Goal: Find contact information: Find contact information

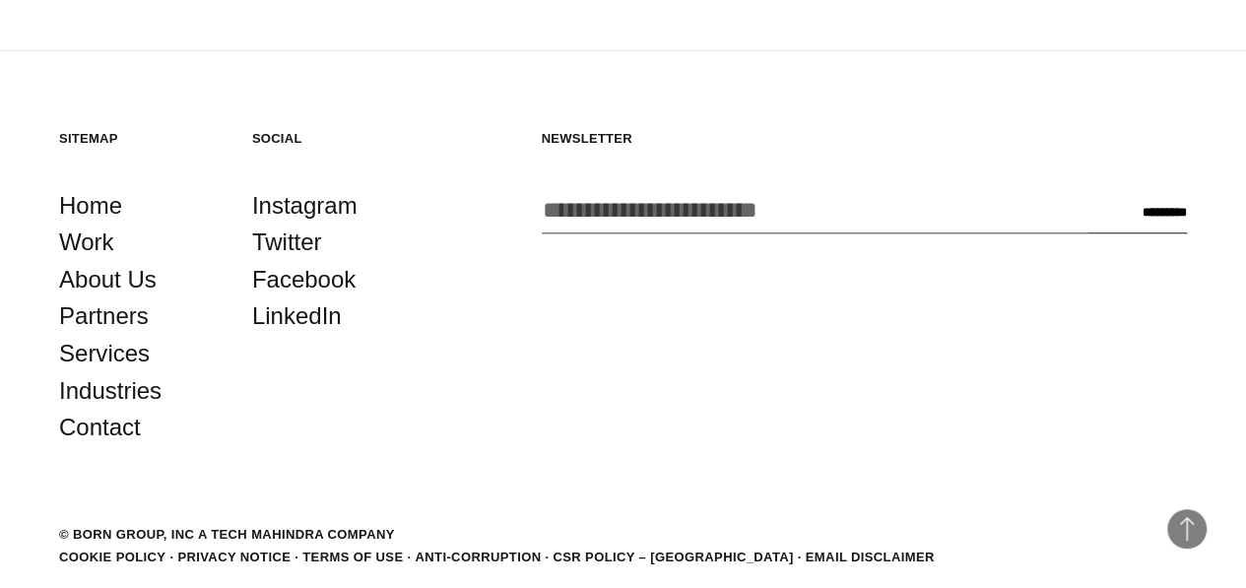
scroll to position [4551, 0]
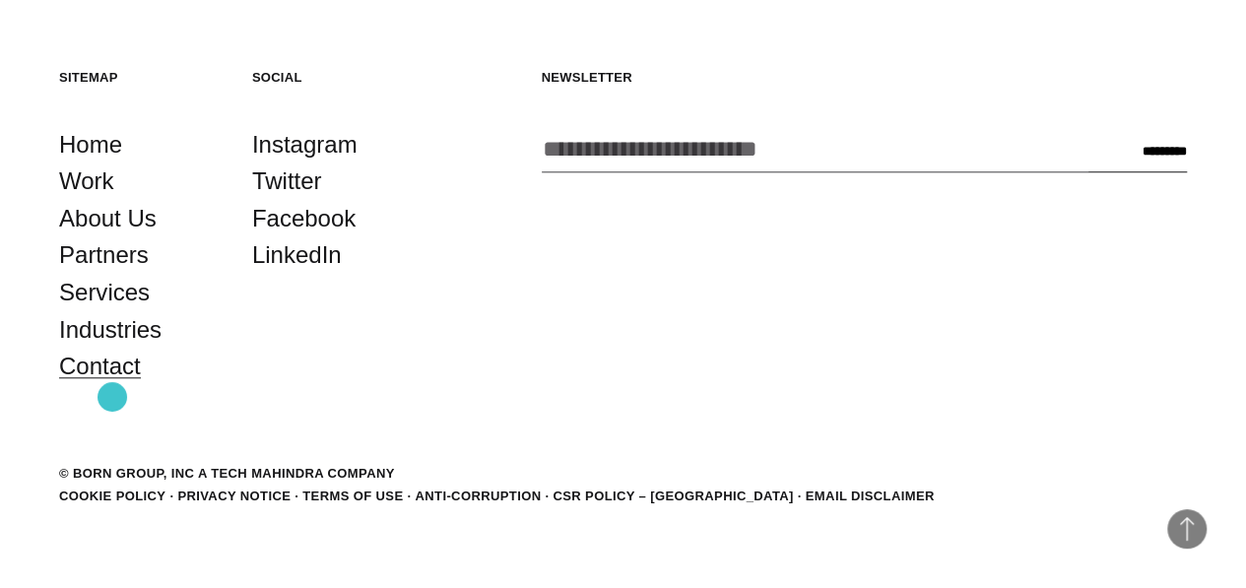
click at [112, 385] on link "Contact" at bounding box center [100, 366] width 82 height 37
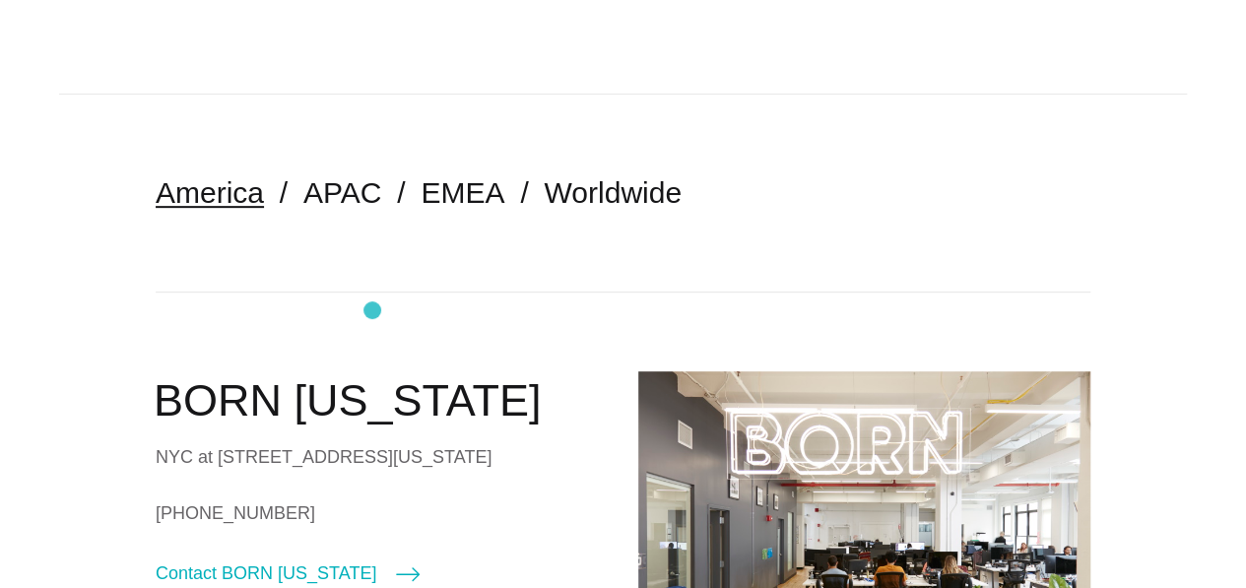
scroll to position [397, 0]
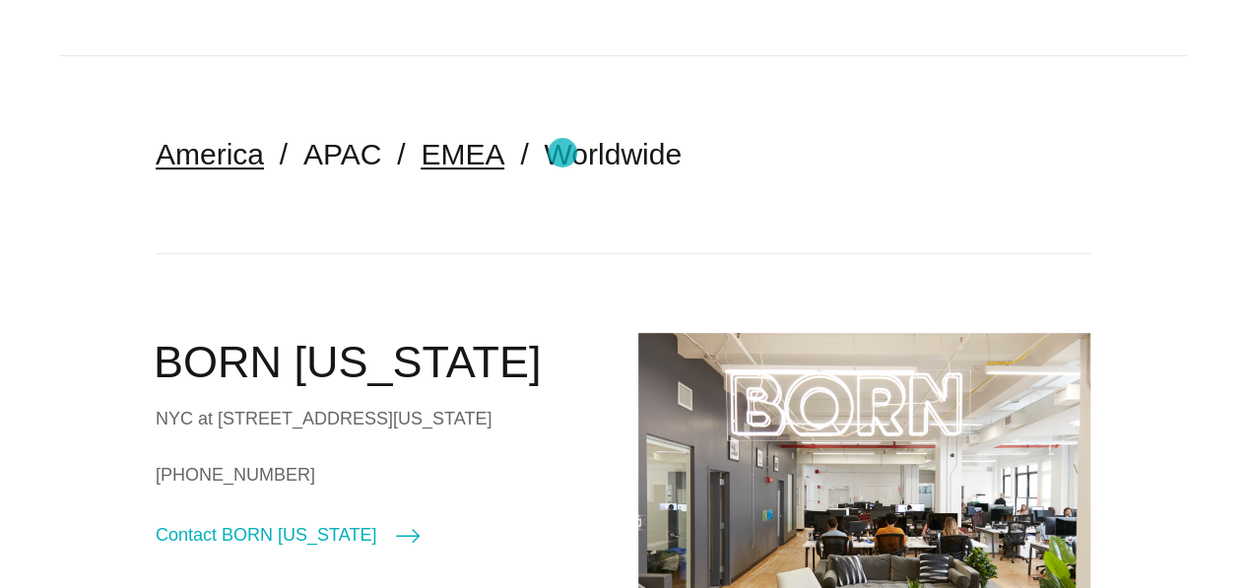
click at [504, 153] on link "EMEA" at bounding box center [462, 154] width 84 height 32
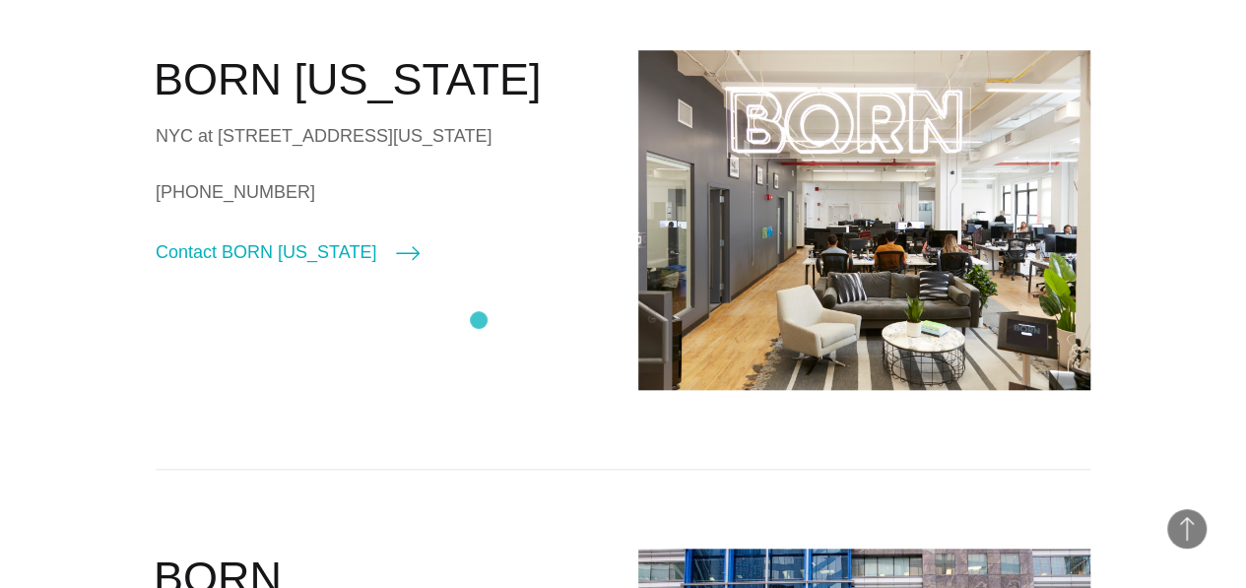
scroll to position [716, 0]
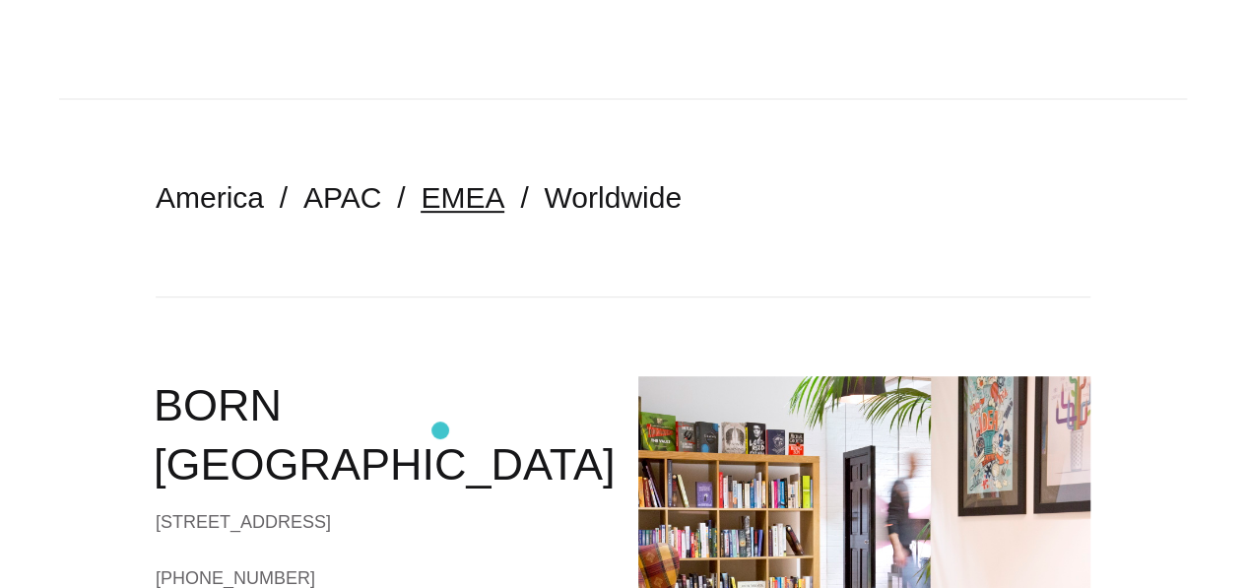
scroll to position [352, 0]
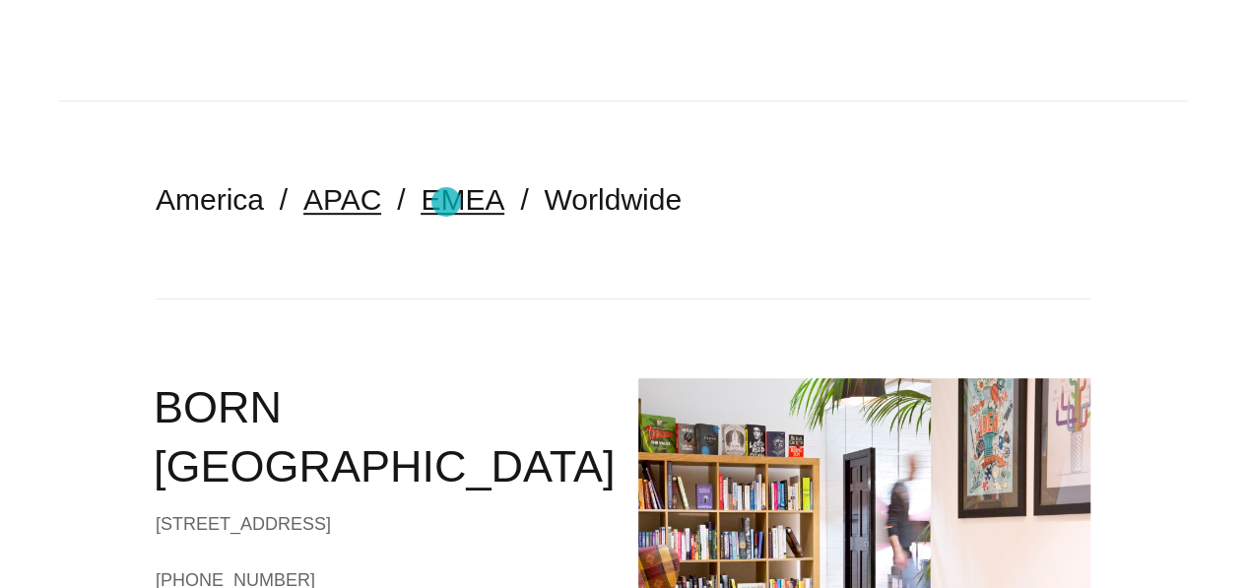
click at [381, 202] on link "APAC" at bounding box center [342, 199] width 78 height 32
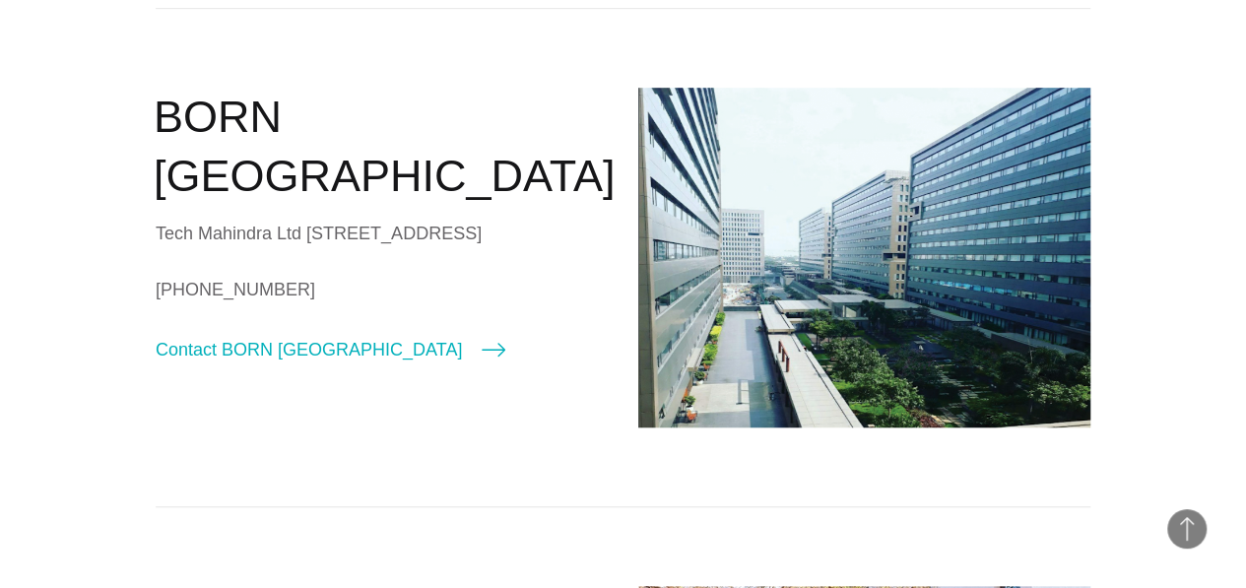
scroll to position [664, 0]
